Goal: Task Accomplishment & Management: Use online tool/utility

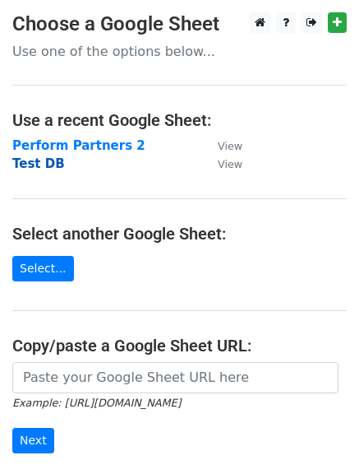
click at [24, 163] on strong "Test DB" at bounding box center [38, 163] width 53 height 15
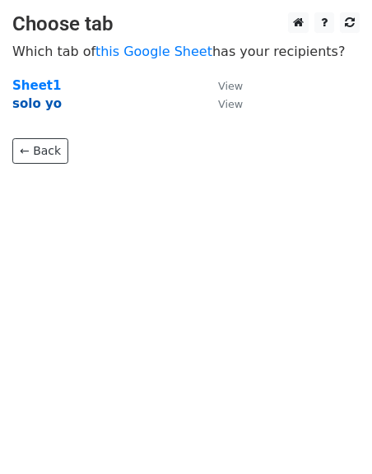
click at [40, 100] on strong "solo yo" at bounding box center [36, 103] width 49 height 15
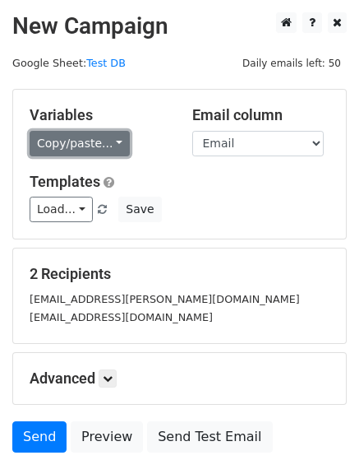
click at [110, 141] on link "Copy/paste..." at bounding box center [80, 143] width 100 height 25
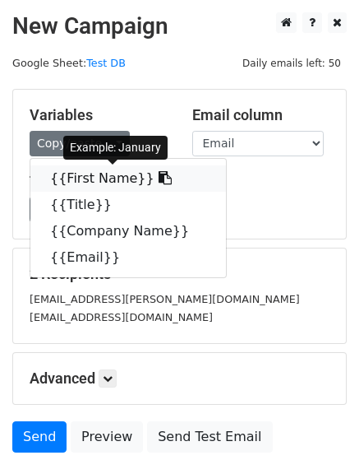
click at [115, 178] on link "{{First Name}}" at bounding box center [128, 178] width 196 height 26
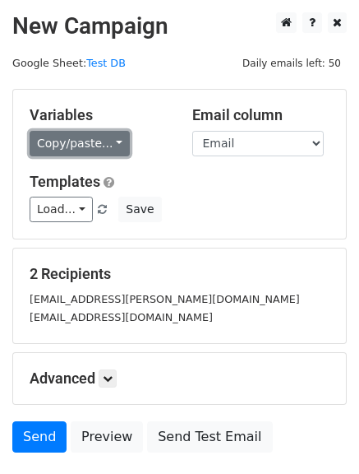
click at [109, 144] on link "Copy/paste..." at bounding box center [80, 143] width 100 height 25
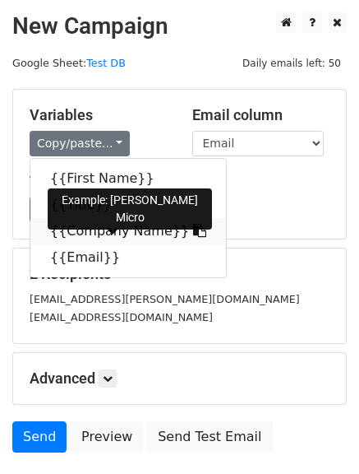
click at [193, 230] on icon at bounding box center [199, 230] width 13 height 13
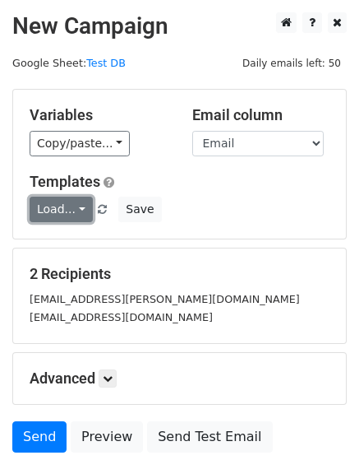
click at [77, 204] on link "Load..." at bounding box center [61, 208] width 63 height 25
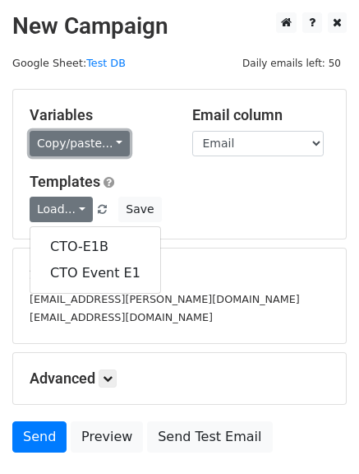
click at [107, 148] on link "Copy/paste..." at bounding box center [80, 143] width 100 height 25
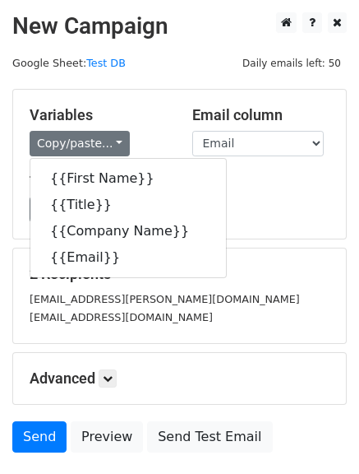
click at [317, 205] on div "Load... CTO-E1B CTO Event E1 Save" at bounding box center [179, 208] width 325 height 25
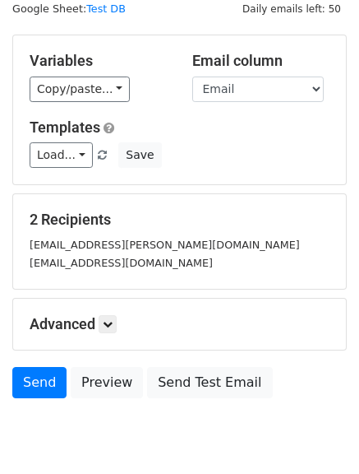
scroll to position [82, 0]
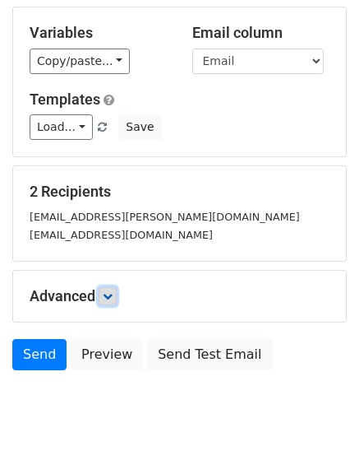
click at [113, 299] on icon at bounding box center [108, 296] width 10 height 10
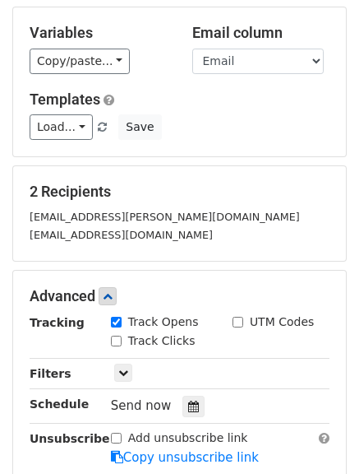
click at [113, 342] on input "Track Clicks" at bounding box center [116, 340] width 11 height 11
checkbox input "true"
